Goal: Find specific page/section: Find specific page/section

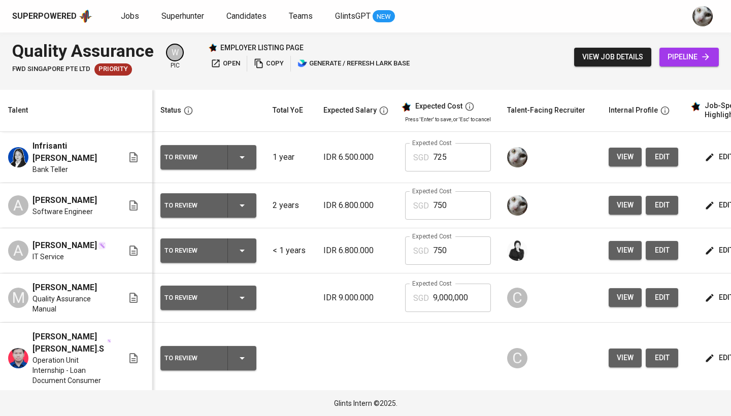
scroll to position [0, 132]
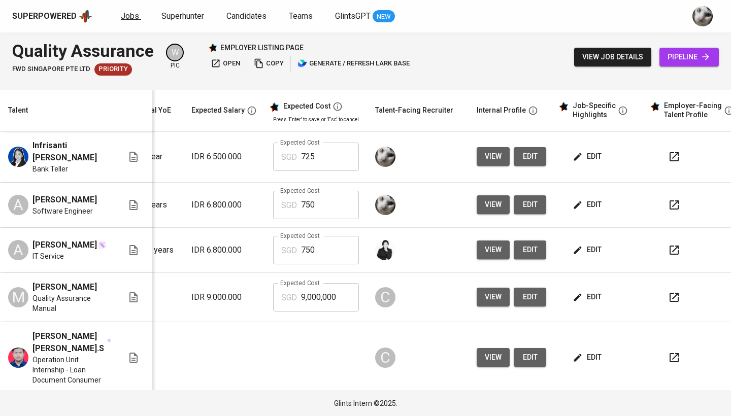
click at [129, 11] on span "Jobs" at bounding box center [130, 16] width 18 height 10
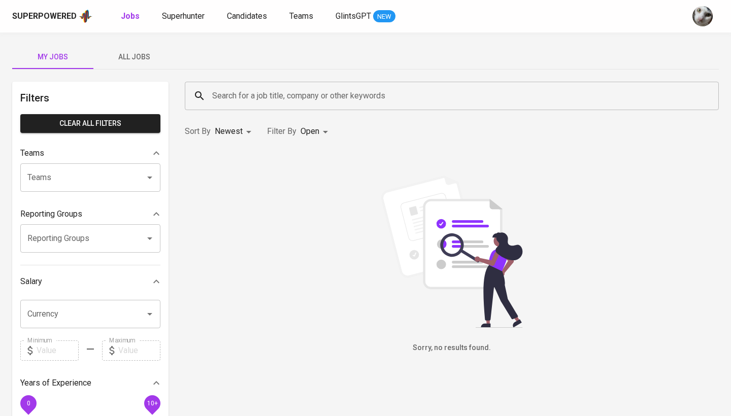
click at [138, 63] on button "All Jobs" at bounding box center [133, 57] width 81 height 24
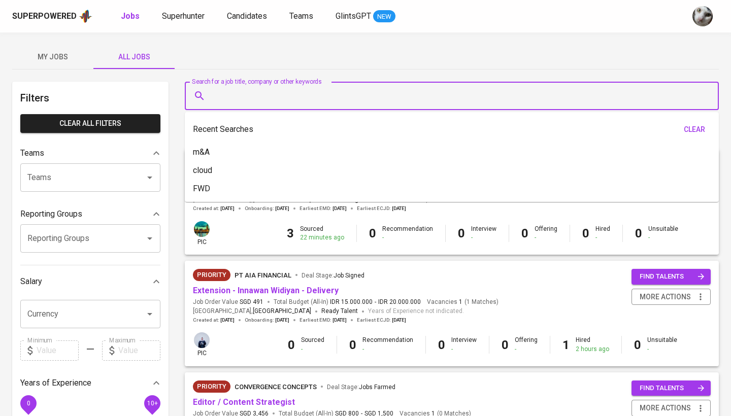
click at [241, 99] on input "Search for a job title, company or other keywords" at bounding box center [455, 95] width 490 height 19
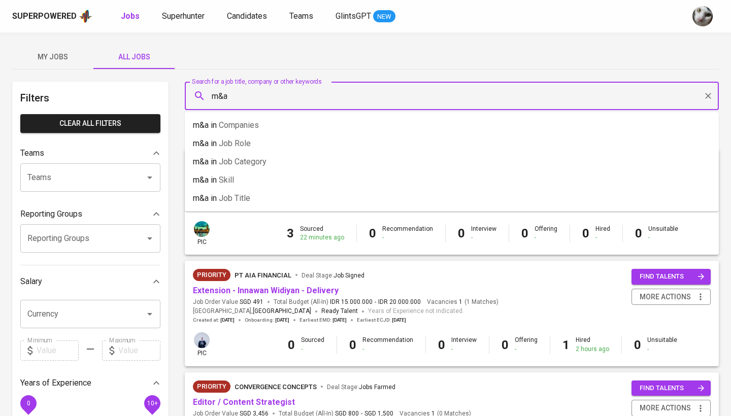
type input "m&a"
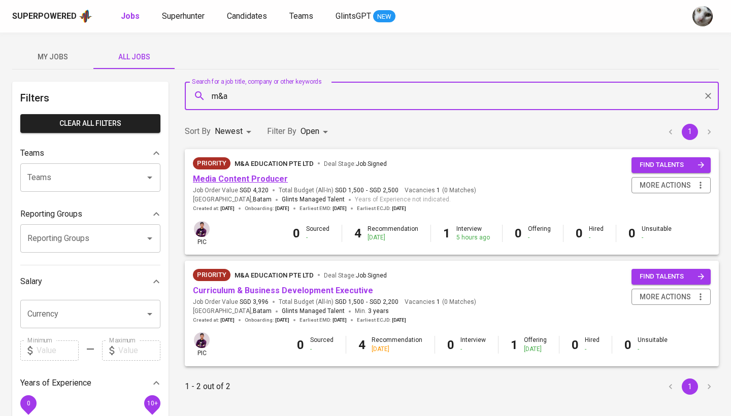
click at [239, 181] on link "Media Content Producer" at bounding box center [240, 179] width 95 height 10
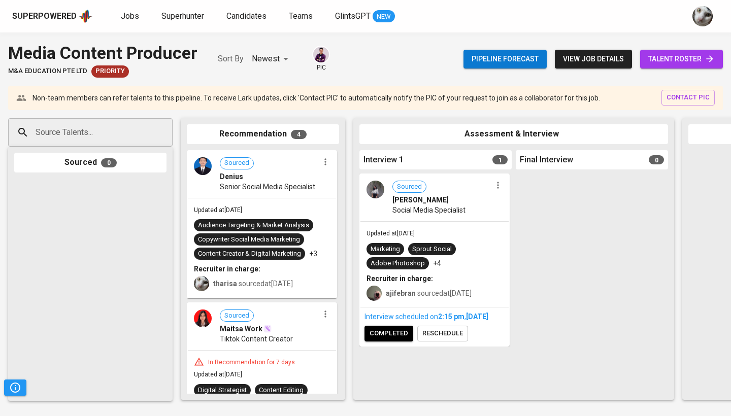
drag, startPoint x: 619, startPoint y: 66, endPoint x: 685, endPoint y: 62, distance: 66.6
click at [685, 62] on span "talent roster" at bounding box center [681, 59] width 67 height 13
